Goal: Transaction & Acquisition: Purchase product/service

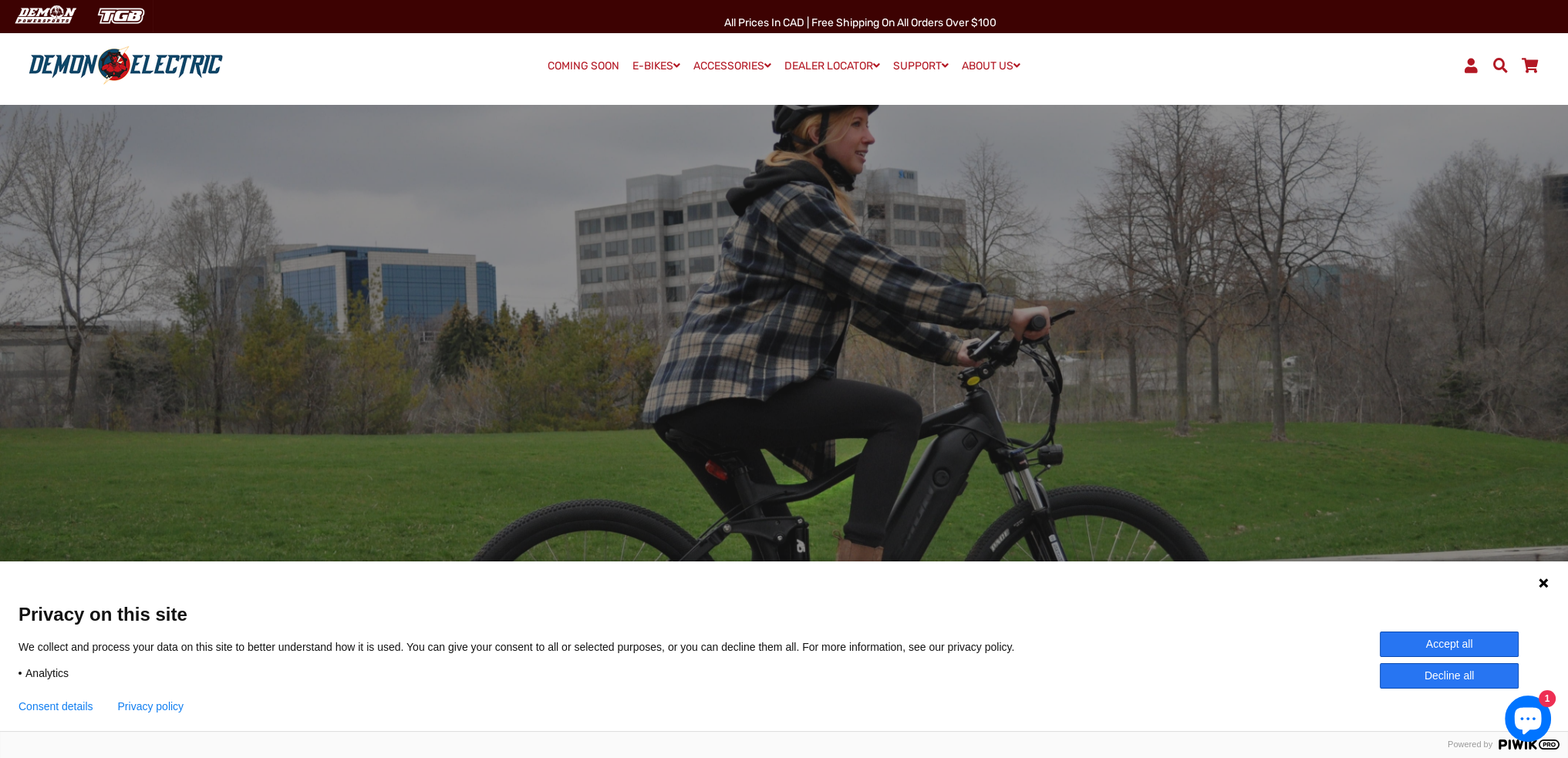
click at [1469, 649] on button "Accept all" at bounding box center [1449, 644] width 139 height 26
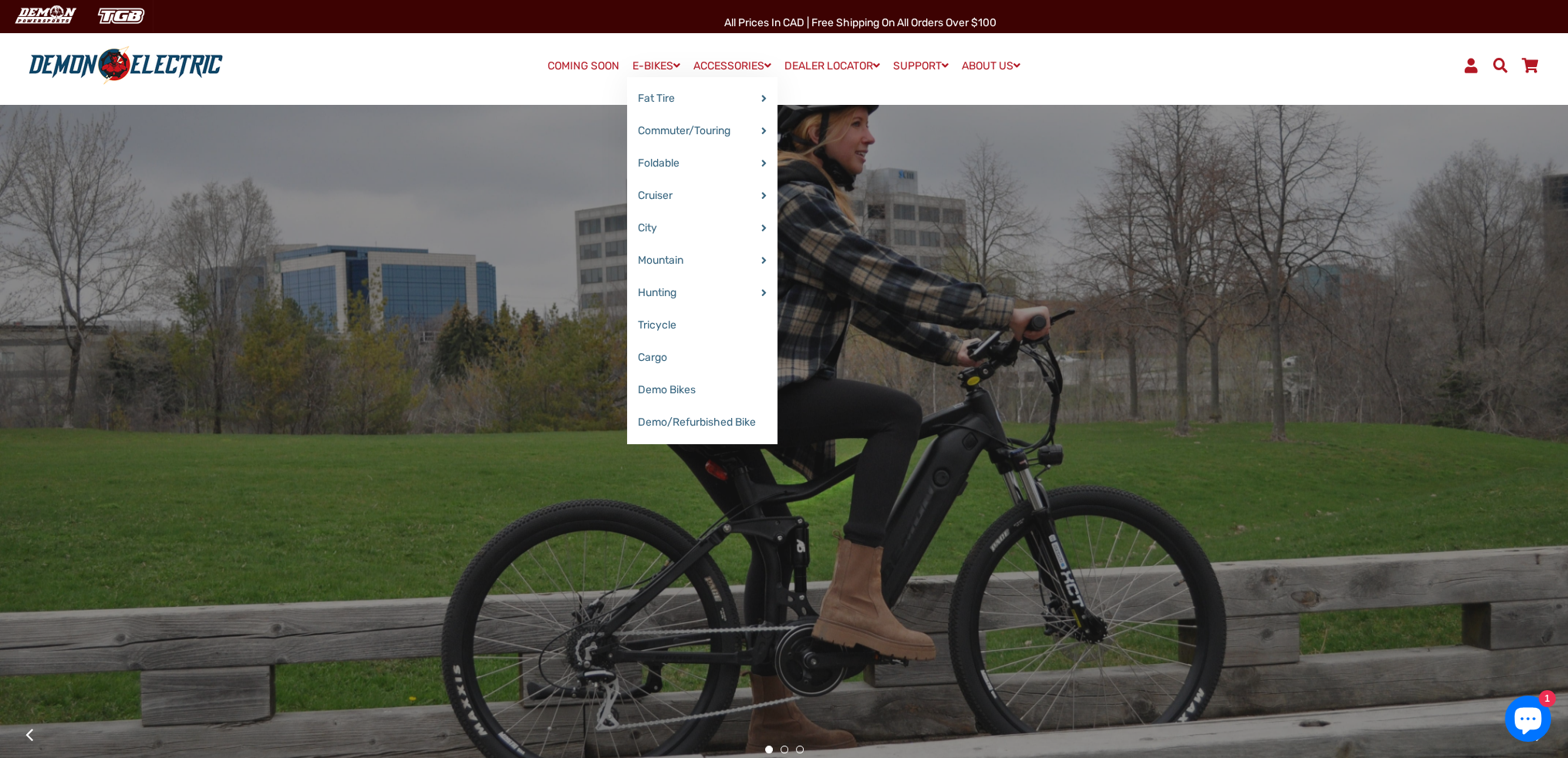
click at [659, 64] on link "E-BIKES" at bounding box center [656, 66] width 59 height 23
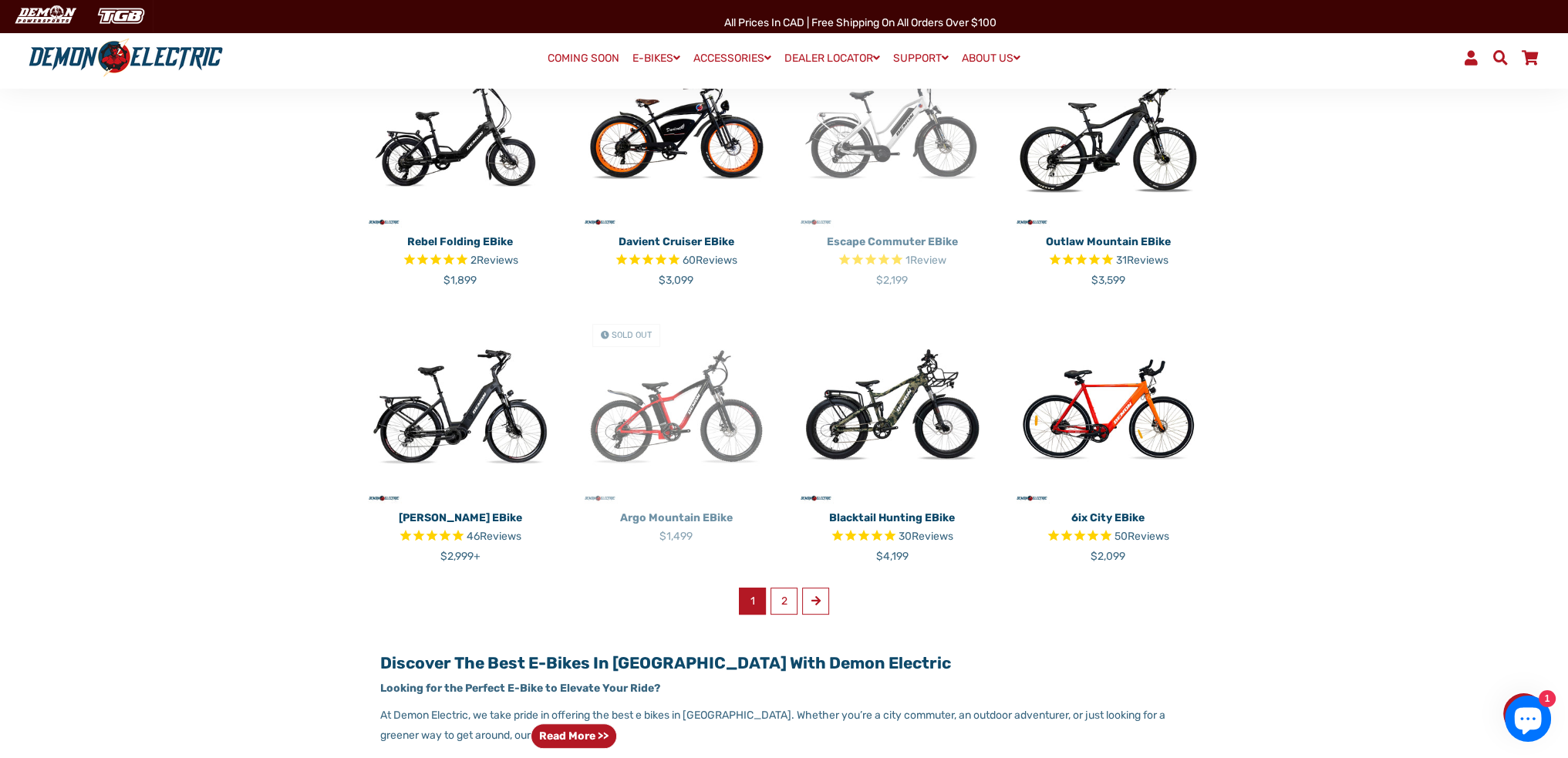
scroll to position [771, 0]
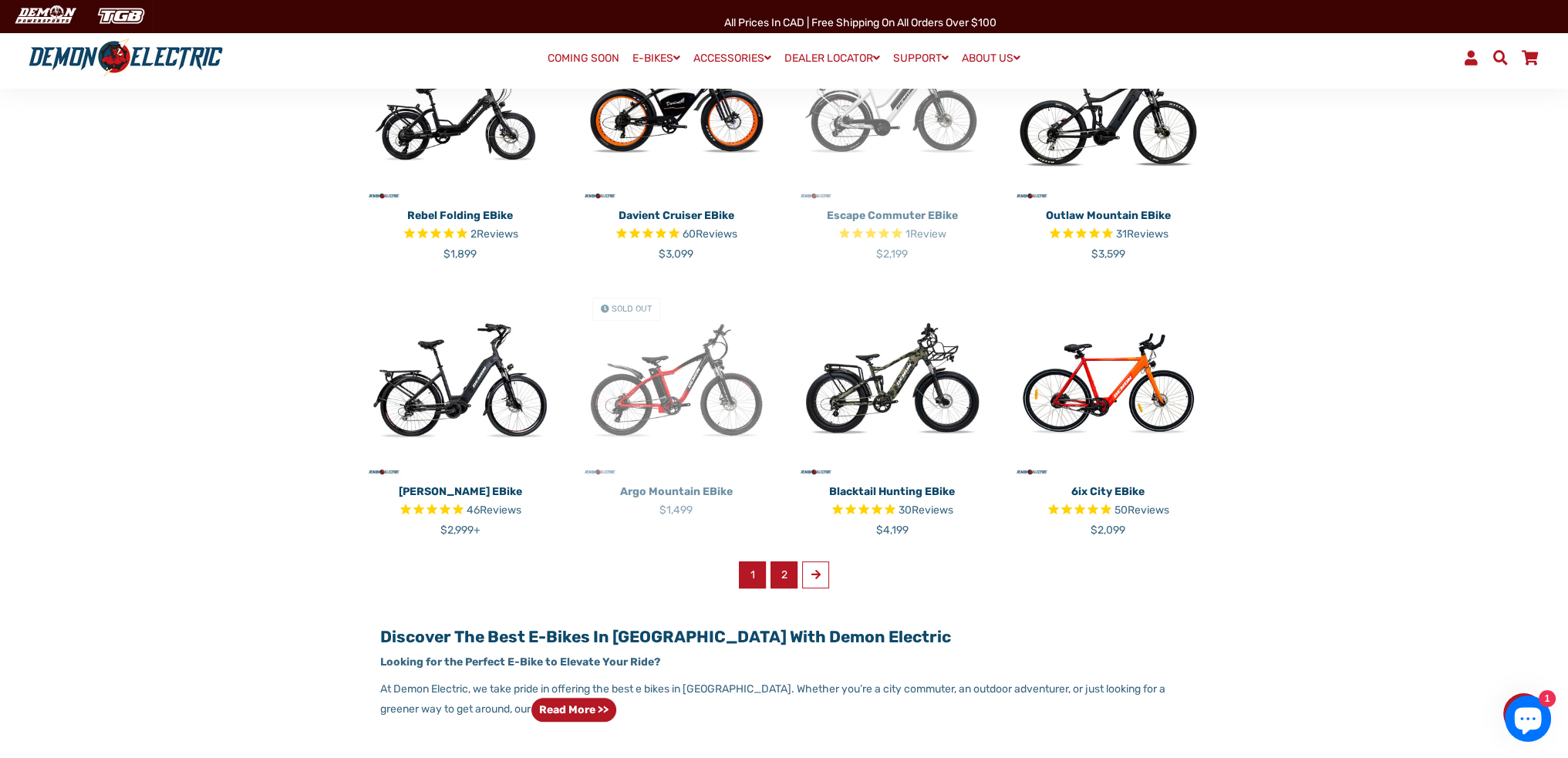
click at [787, 573] on link "2" at bounding box center [783, 574] width 27 height 27
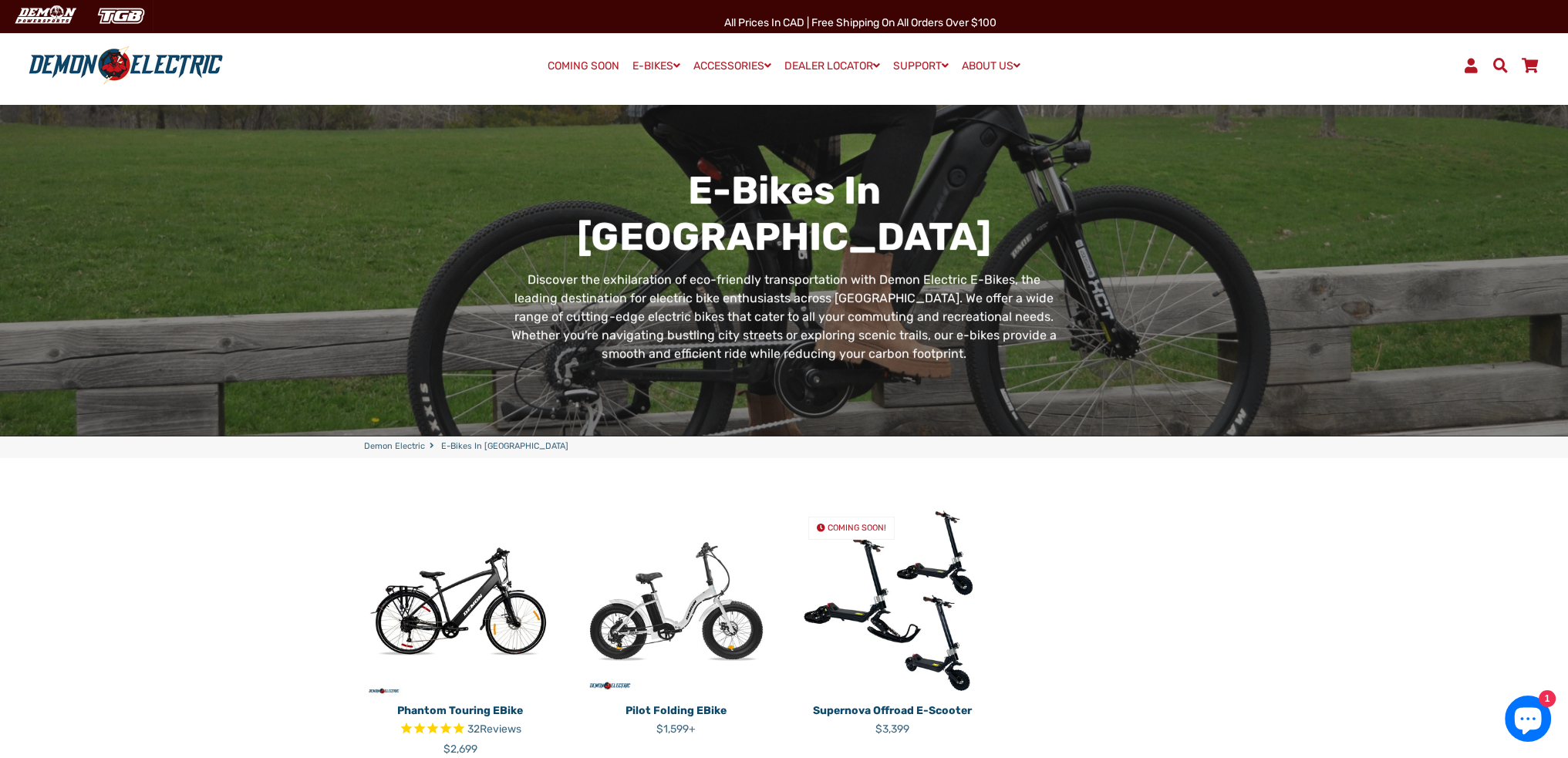
click at [183, 518] on div "Phantom Touring eBike 32 Reviews Regular price $2,699" at bounding box center [784, 745] width 1568 height 576
click at [225, 544] on div "Phantom Touring eBike 32 Reviews Regular price $2,699" at bounding box center [784, 745] width 1568 height 576
